Goal: Transaction & Acquisition: Purchase product/service

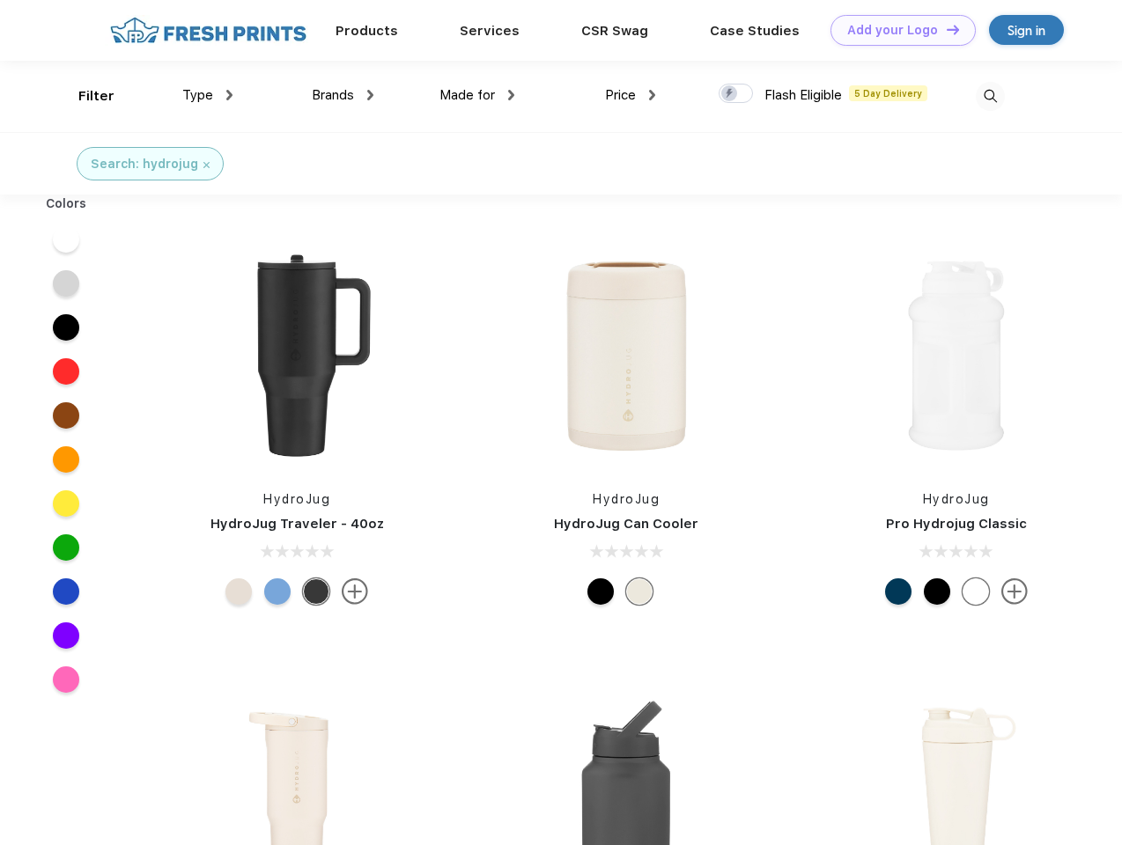
scroll to position [1, 0]
click at [896, 30] on link "Add your Logo Design Tool" at bounding box center [902, 30] width 145 height 31
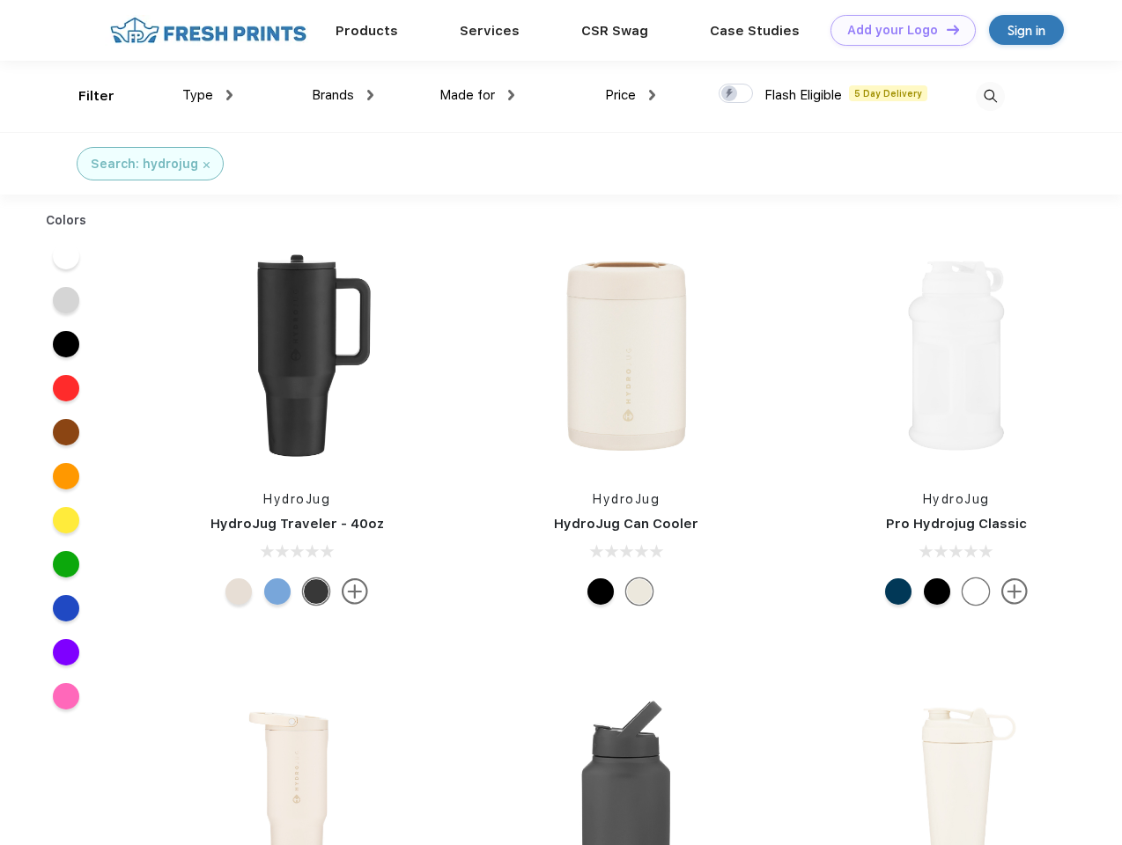
click at [0, 0] on div "Design Tool" at bounding box center [0, 0] width 0 height 0
click at [945, 29] on link "Add your Logo Design Tool" at bounding box center [902, 30] width 145 height 31
click at [85, 96] on div "Filter" at bounding box center [96, 96] width 36 height 20
click at [208, 95] on span "Type" at bounding box center [197, 95] width 31 height 16
click at [343, 95] on span "Brands" at bounding box center [333, 95] width 42 height 16
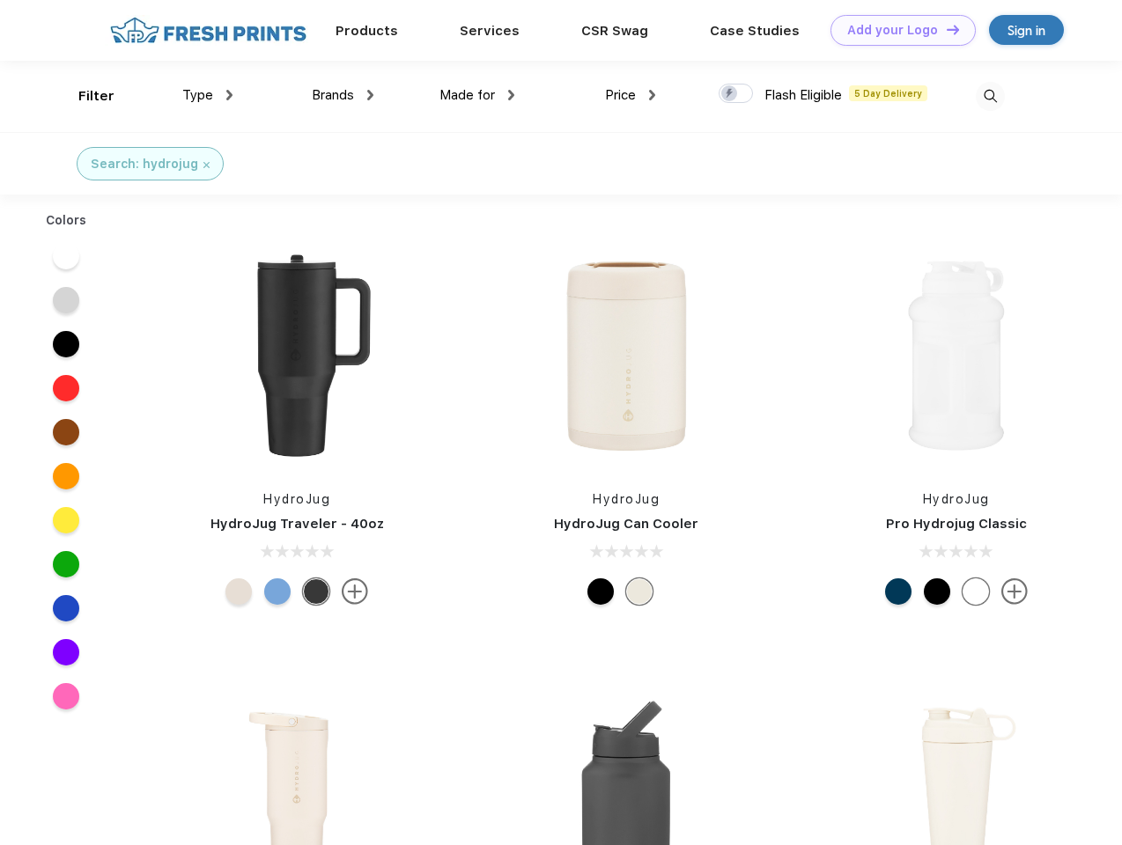
click at [477, 95] on span "Made for" at bounding box center [466, 95] width 55 height 16
click at [630, 95] on span "Price" at bounding box center [620, 95] width 31 height 16
click at [736, 94] on div at bounding box center [735, 93] width 34 height 19
click at [730, 94] on input "checkbox" at bounding box center [723, 88] width 11 height 11
click at [990, 96] on img at bounding box center [990, 96] width 29 height 29
